Goal: Transaction & Acquisition: Purchase product/service

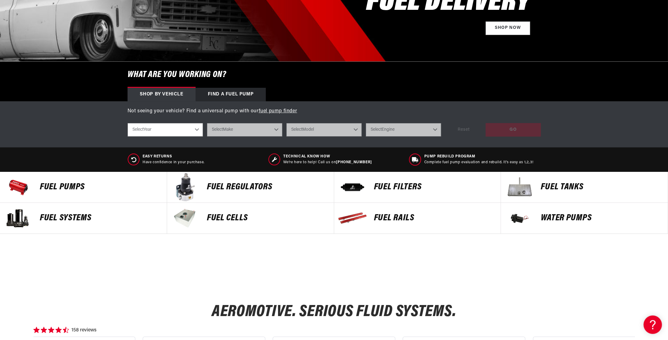
scroll to position [153, 0]
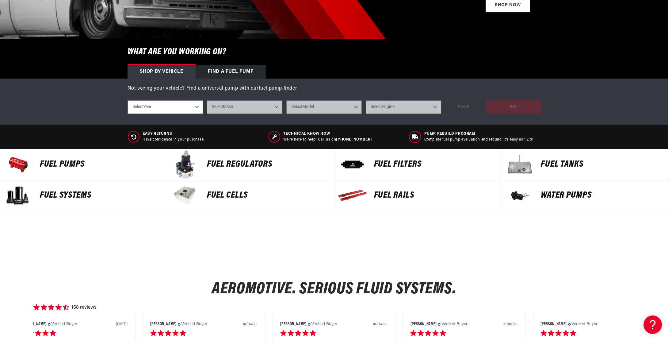
click at [63, 166] on p "Fuel Pumps" at bounding box center [100, 164] width 121 height 9
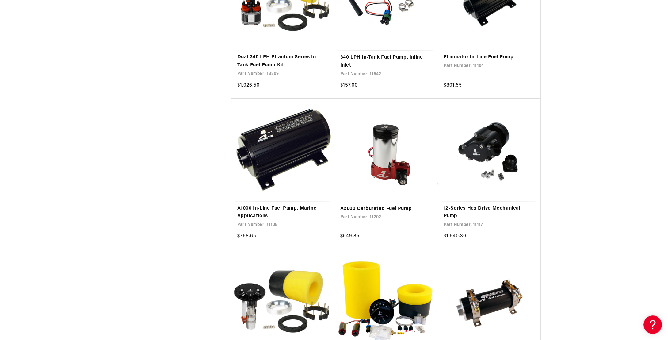
scroll to position [705, 0]
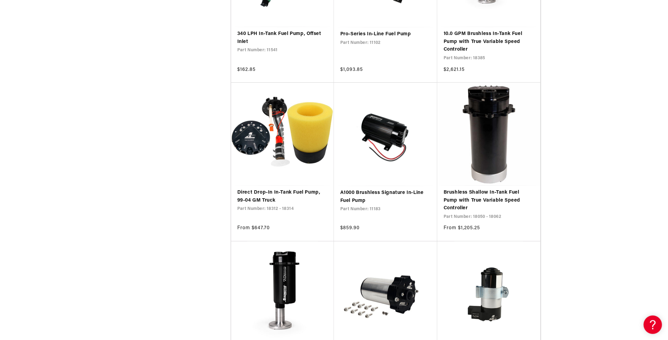
scroll to position [1502, 0]
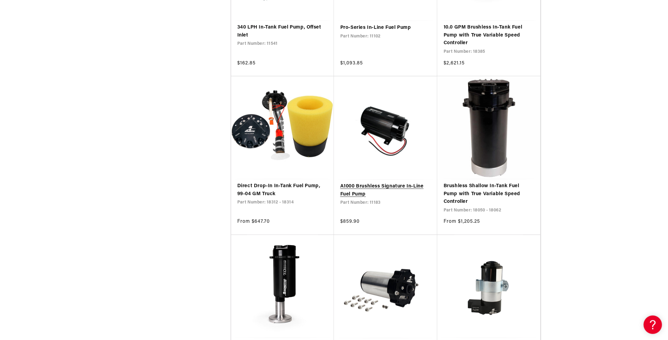
click at [394, 182] on link "A1000 Brushless Signature In-Line Fuel Pump" at bounding box center [385, 190] width 91 height 16
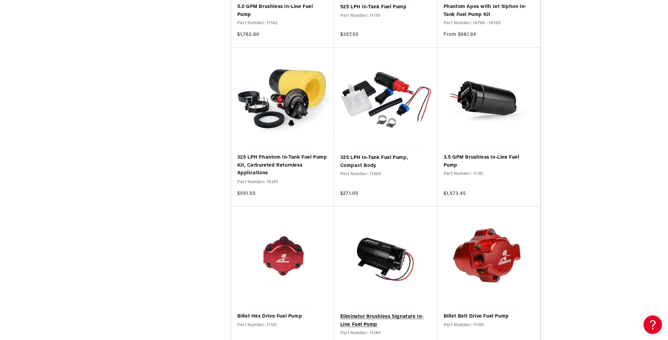
scroll to position [2268, 0]
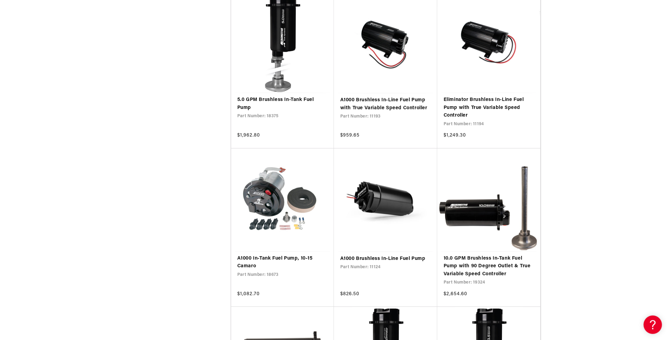
scroll to position [3188, 0]
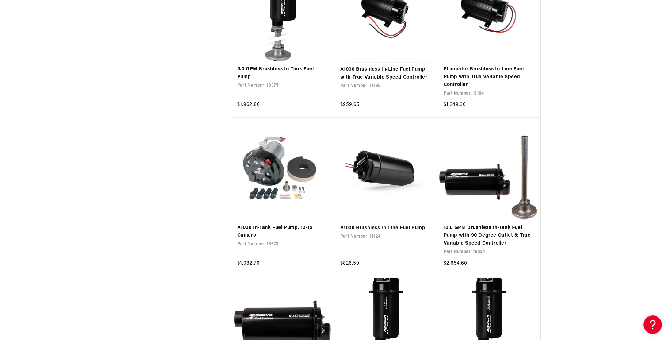
click at [408, 227] on link "A1000 Brushless In-Line Fuel Pump" at bounding box center [385, 228] width 91 height 8
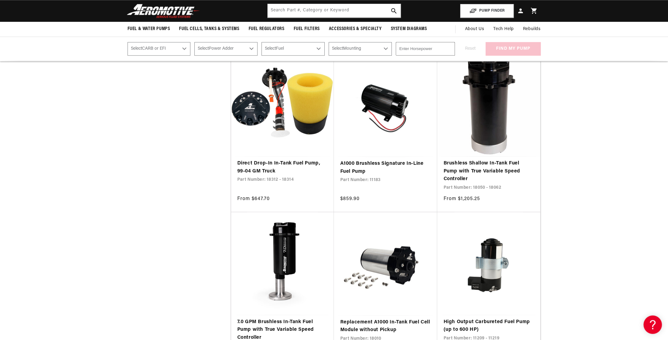
scroll to position [1471, 0]
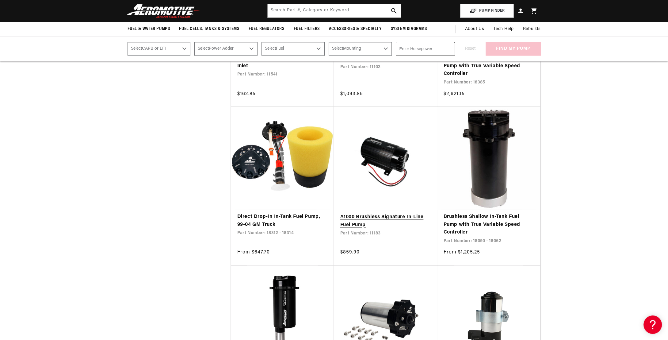
click at [357, 222] on link "A1000 Brushless Signature In-Line Fuel Pump" at bounding box center [385, 221] width 91 height 16
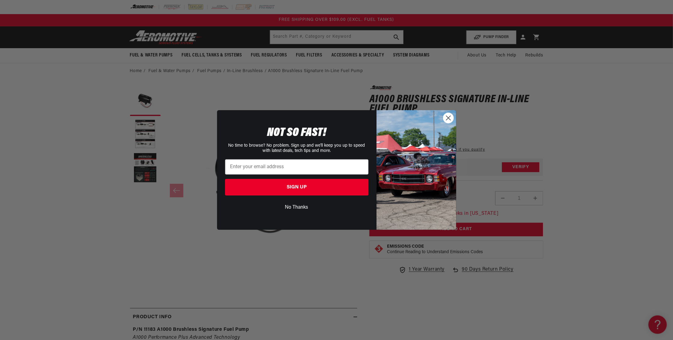
click at [449, 117] on circle "Close dialog" at bounding box center [448, 118] width 10 height 10
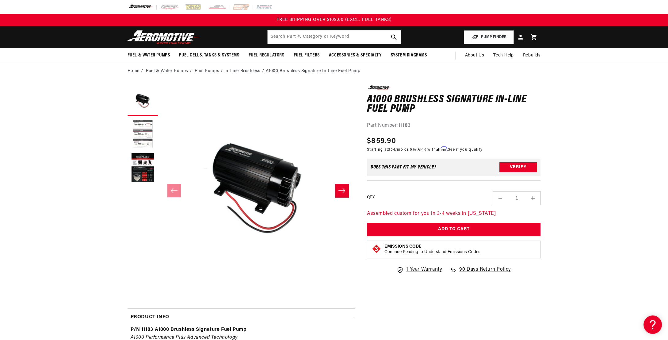
click at [140, 138] on button "Load image 2 in gallery view" at bounding box center [143, 134] width 31 height 31
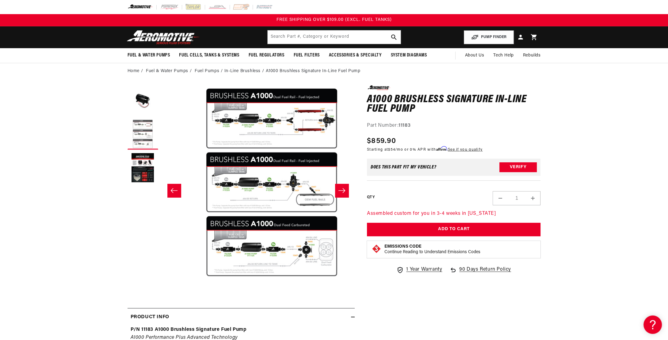
scroll to position [0, 193]
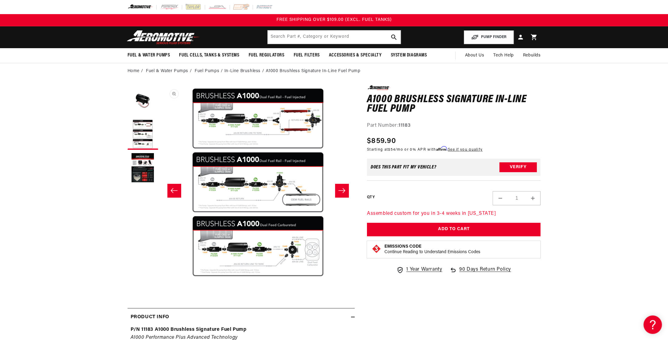
click at [161, 279] on button "Open media 2 in modal" at bounding box center [161, 279] width 0 height 0
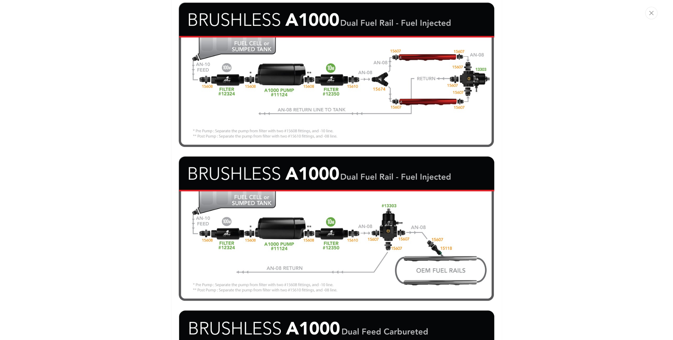
scroll to position [234, 0]
